Goal: Information Seeking & Learning: Learn about a topic

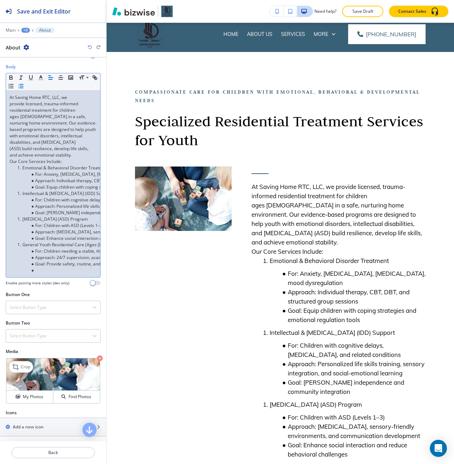
scroll to position [121, 0]
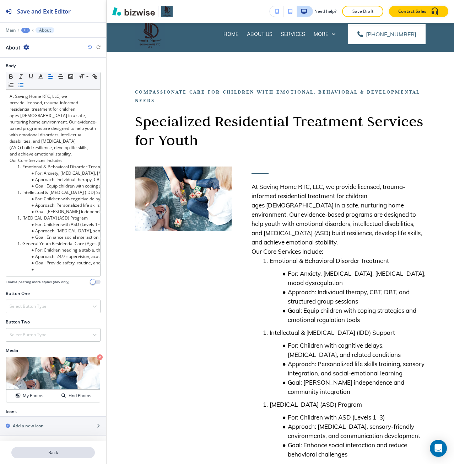
click at [52, 452] on p "Back" at bounding box center [53, 452] width 82 height 6
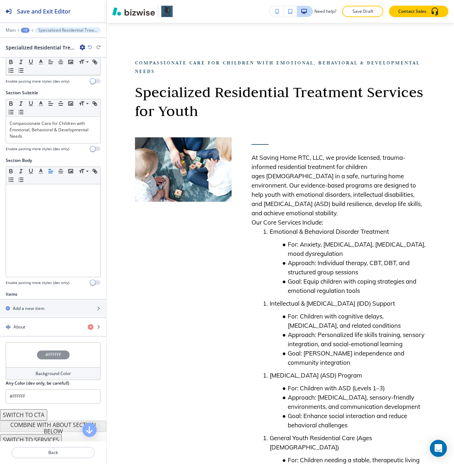
scroll to position [39, 0]
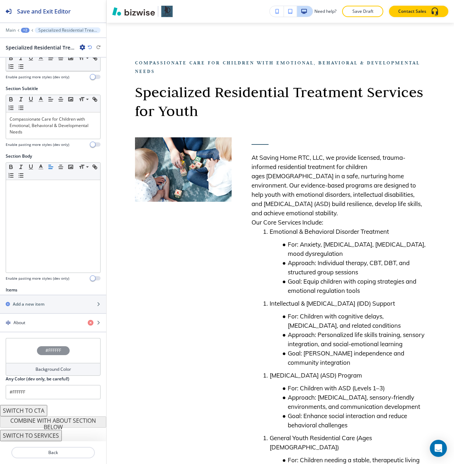
click at [40, 414] on button "SWITCH TO CTA" at bounding box center [23, 410] width 47 height 11
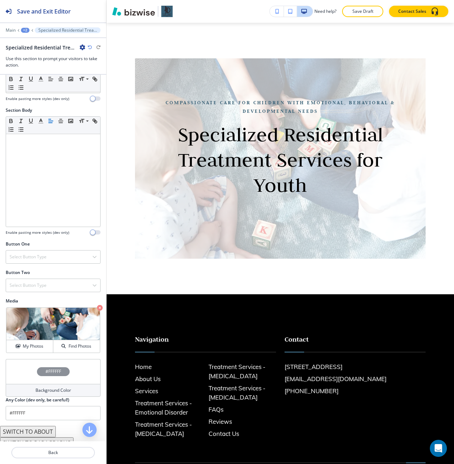
scroll to position [109, 0]
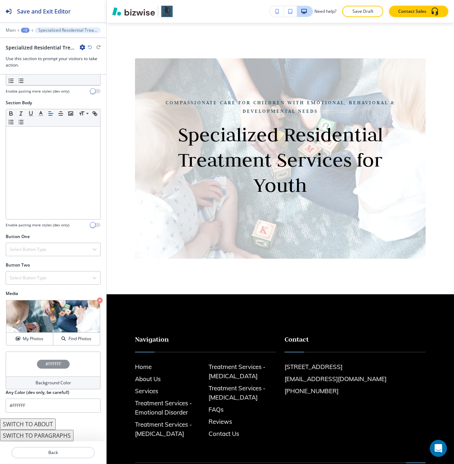
click at [41, 435] on button "SWITCH TO PARAGRAPHS" at bounding box center [37, 434] width 74 height 11
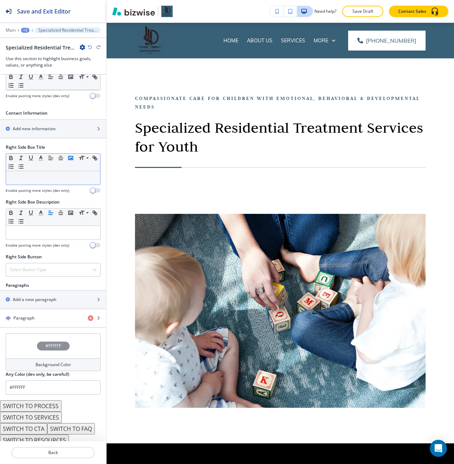
scroll to position [243, 0]
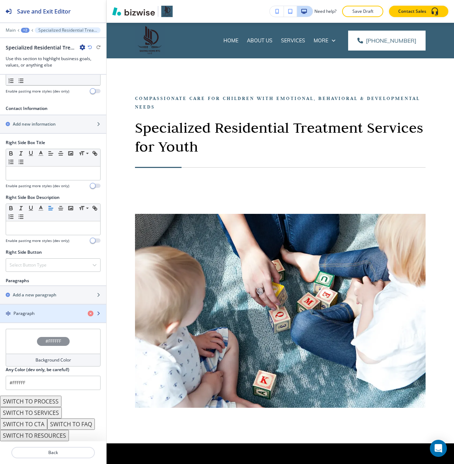
click at [37, 317] on div "button" at bounding box center [53, 319] width 106 height 6
click at [39, 312] on div "Paragraph" at bounding box center [41, 313] width 82 height 6
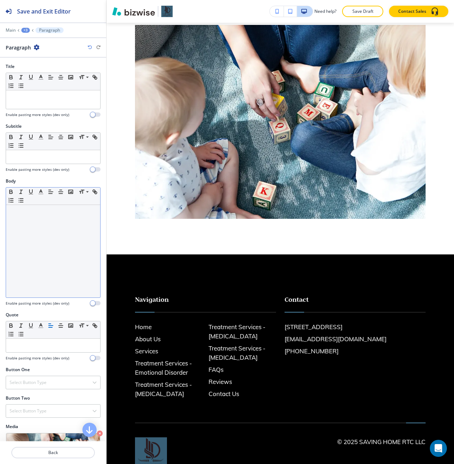
scroll to position [207, 0]
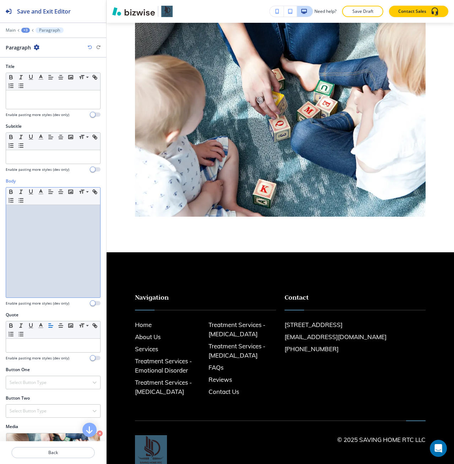
click at [54, 236] on div at bounding box center [53, 251] width 94 height 92
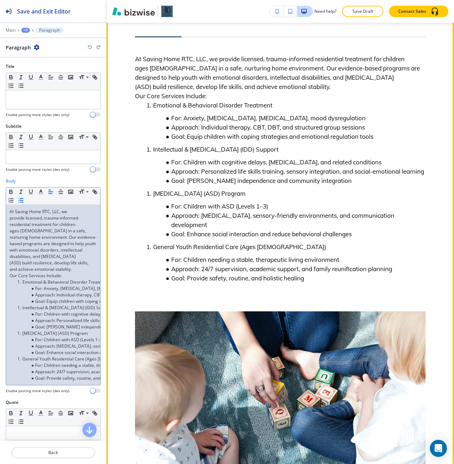
scroll to position [172, 0]
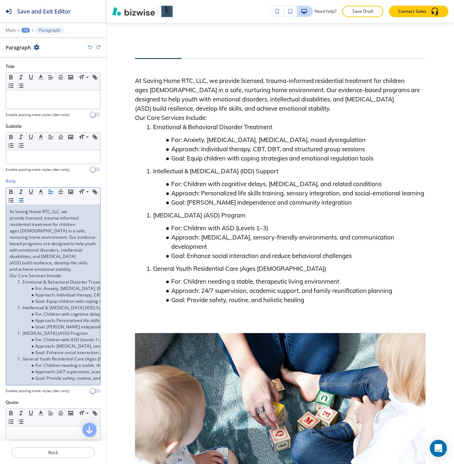
drag, startPoint x: 20, startPoint y: 307, endPoint x: 26, endPoint y: 318, distance: 12.1
click at [22, 310] on li "Intellectual & [MEDICAL_DATA] (IDD) Support" at bounding box center [56, 307] width 81 height 6
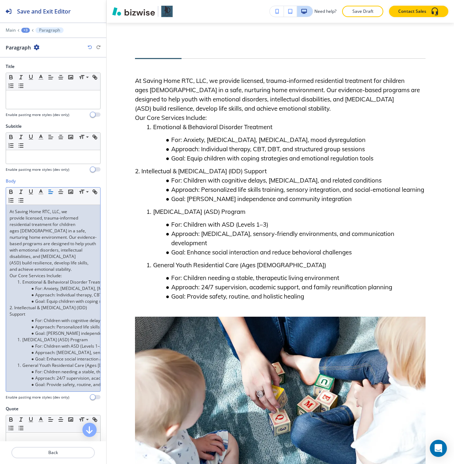
click at [22, 283] on li "Emotional & Behavioral Disorder Treatment" at bounding box center [56, 282] width 81 height 6
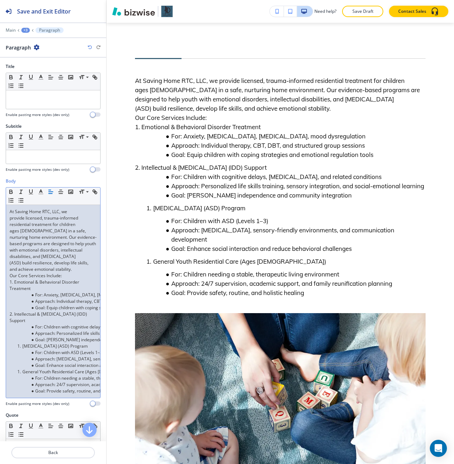
click at [23, 345] on li "[MEDICAL_DATA] (ASD) Program" at bounding box center [56, 346] width 81 height 6
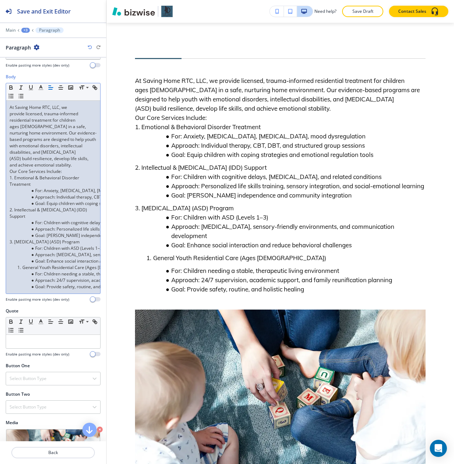
scroll to position [107, 0]
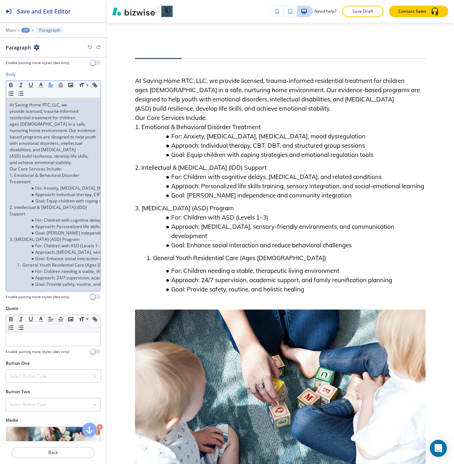
click at [23, 268] on li "General Youth Residential Care (Ages [DEMOGRAPHIC_DATA])" at bounding box center [56, 265] width 81 height 6
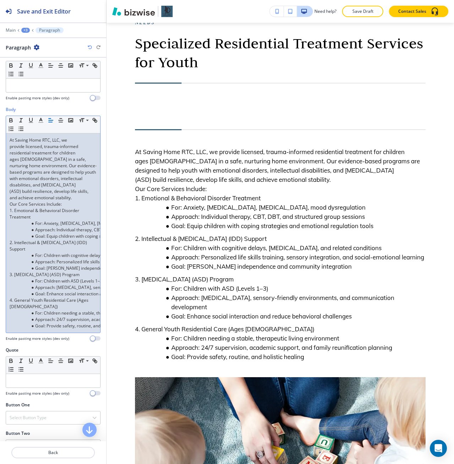
scroll to position [71, 0]
click at [91, 199] on p "At Saving Home RTC, LLC, we provide licensed, trauma-informed residential treat…" at bounding box center [53, 169] width 87 height 64
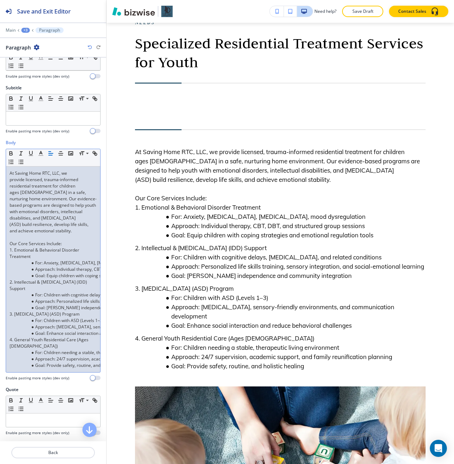
scroll to position [36, 0]
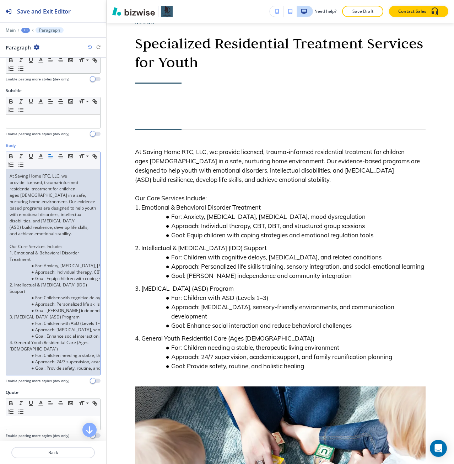
click at [23, 174] on p "At Saving Home RTC, LLC, we provide licensed, trauma-informed residential treat…" at bounding box center [53, 205] width 87 height 64
drag, startPoint x: 23, startPoint y: 174, endPoint x: 52, endPoint y: 170, distance: 28.4
click at [52, 170] on div "At Saving Home RTC, LLC, we provide licensed, trauma-informed residential treat…" at bounding box center [53, 271] width 94 height 205
click at [58, 186] on p "At Saving Home RTC, LLC , we provide licensed, trauma-informed residential trea…" at bounding box center [53, 205] width 87 height 64
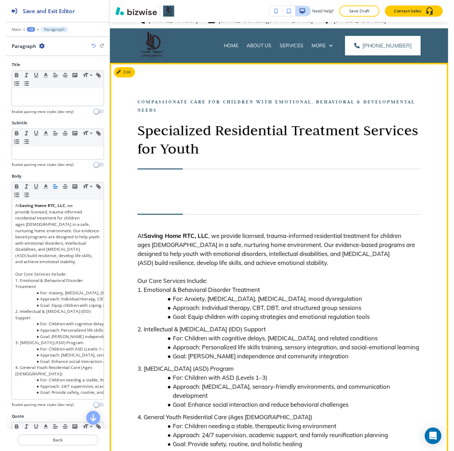
scroll to position [0, 0]
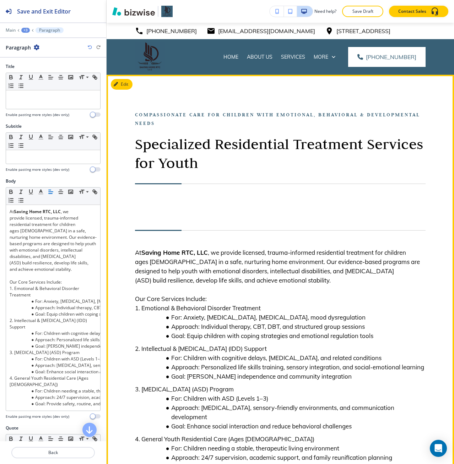
click at [163, 145] on p "Specialized Residential Treatment Services for Youth" at bounding box center [280, 153] width 291 height 38
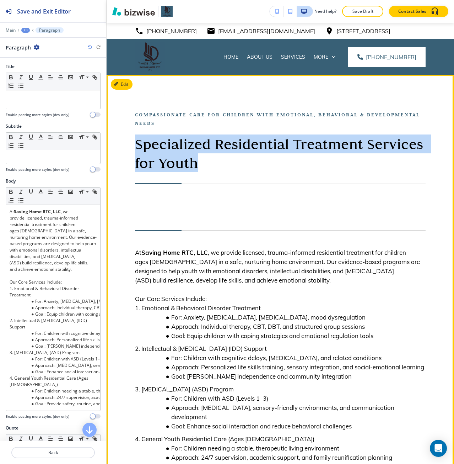
drag, startPoint x: 163, startPoint y: 145, endPoint x: 225, endPoint y: 157, distance: 63.4
click at [225, 157] on p "Specialized Residential Treatment Services for Youth" at bounding box center [280, 153] width 291 height 38
copy p "Specialized Residential Treatment Services for Youth"
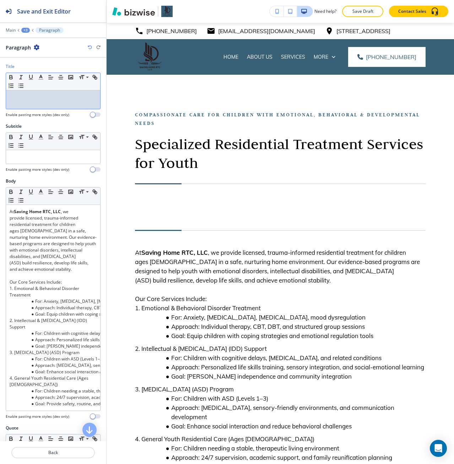
click at [62, 105] on div at bounding box center [53, 99] width 94 height 18
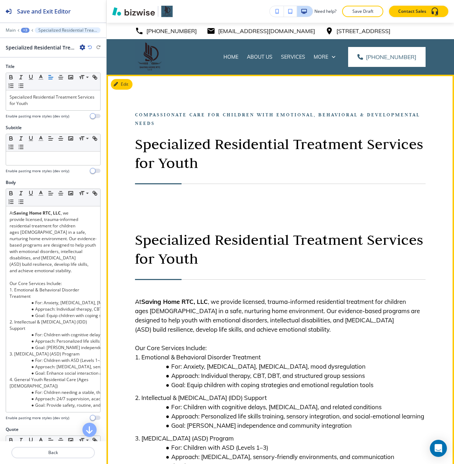
click at [160, 109] on div "Compassionate Care for Children with Emotional, Behavioral & Developmental Need…" at bounding box center [281, 420] width 348 height 690
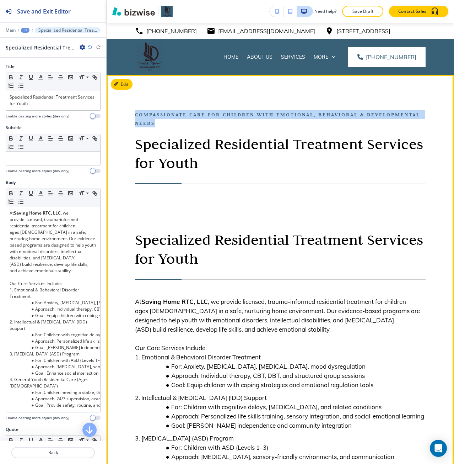
drag, startPoint x: 160, startPoint y: 109, endPoint x: 202, endPoint y: 124, distance: 44.7
click at [202, 124] on div "Compassionate Care for Children with Emotional, Behavioral & Developmental Need…" at bounding box center [281, 420] width 348 height 690
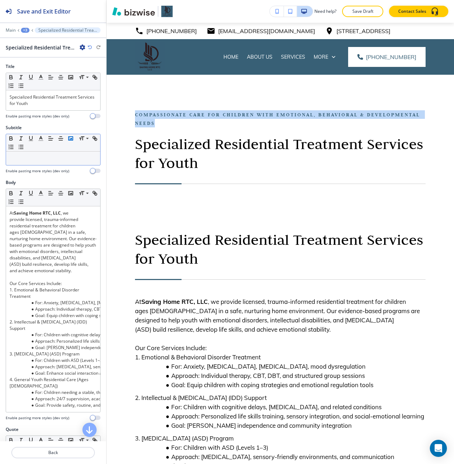
copy p "Compassionate Care for Children with Emotional, Behavioral & Developmental Needs"
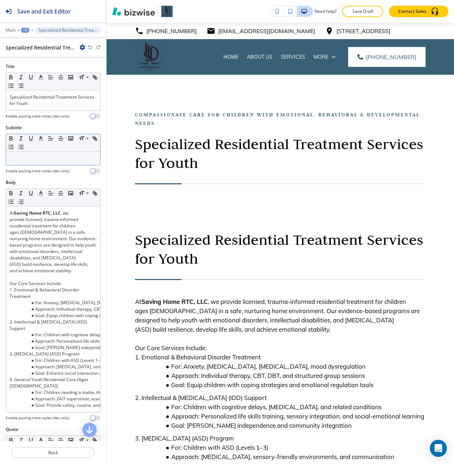
click at [61, 160] on p at bounding box center [53, 158] width 87 height 6
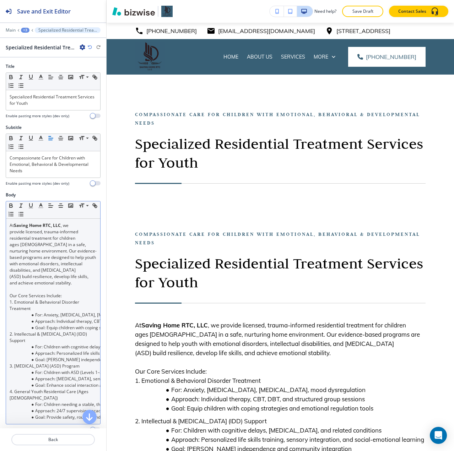
drag, startPoint x: 71, startPoint y: 436, endPoint x: 71, endPoint y: 398, distance: 38.0
click at [71, 434] on div "Back" at bounding box center [53, 440] width 106 height 23
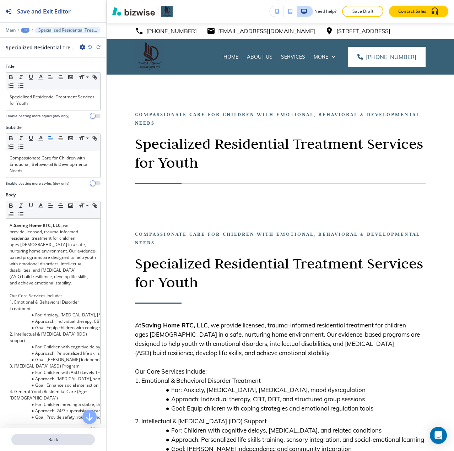
drag, startPoint x: 82, startPoint y: 448, endPoint x: 81, endPoint y: 442, distance: 6.4
click at [82, 447] on div at bounding box center [53, 449] width 106 height 6
click at [81, 441] on p "Back" at bounding box center [53, 440] width 82 height 6
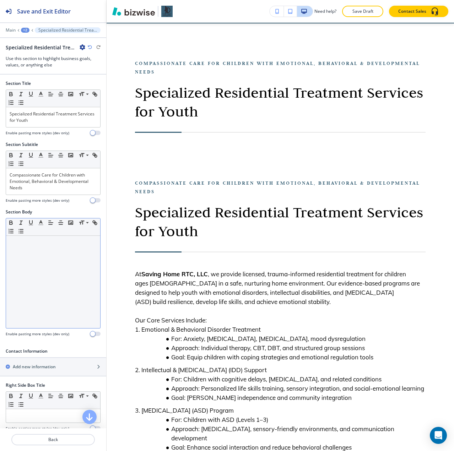
scroll to position [52, 0]
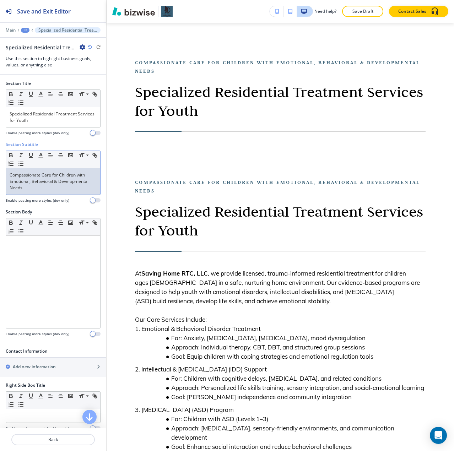
click at [43, 183] on p "Compassionate Care for Children with Emotional, Behavioral & Developmental Needs" at bounding box center [53, 181] width 87 height 19
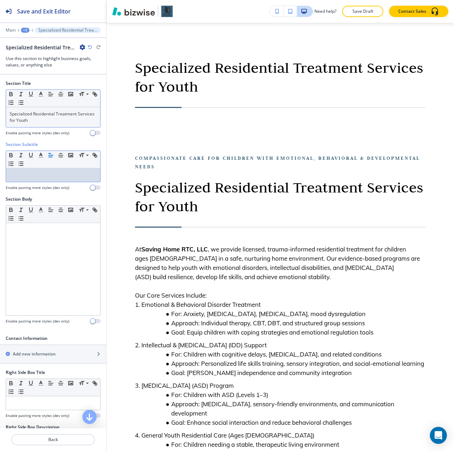
click at [49, 123] on p "Specialized Residential Treatment Services for Youth" at bounding box center [53, 117] width 87 height 13
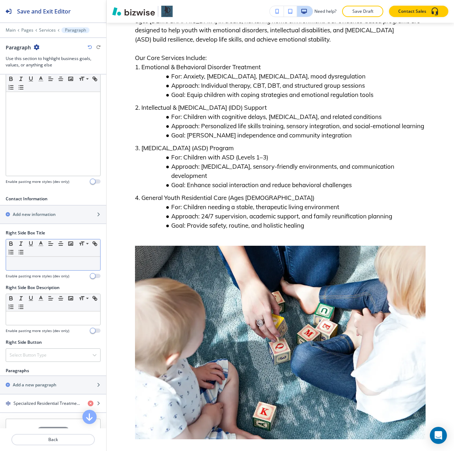
scroll to position [142, 0]
